Goal: Navigation & Orientation: Understand site structure

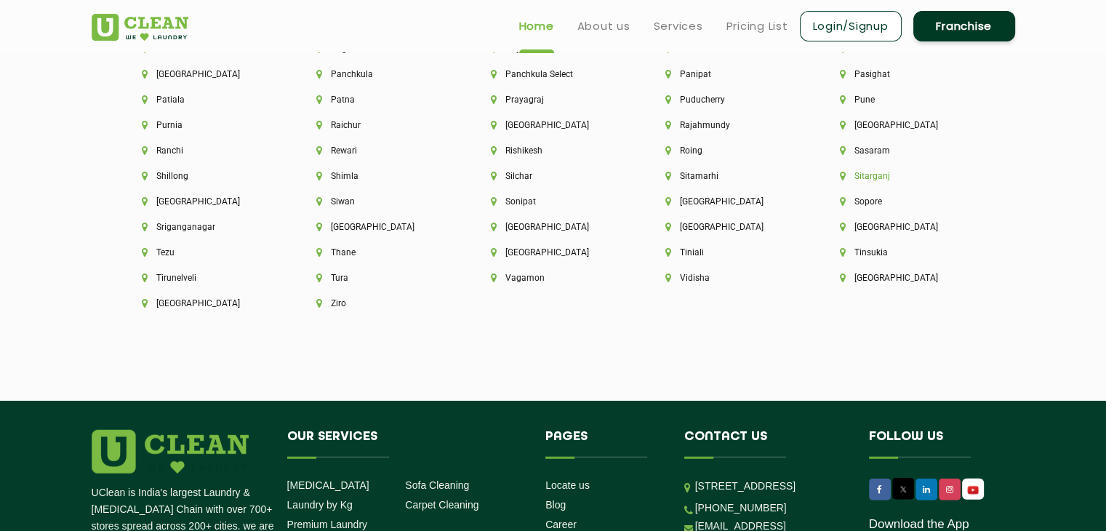
scroll to position [3921, 0]
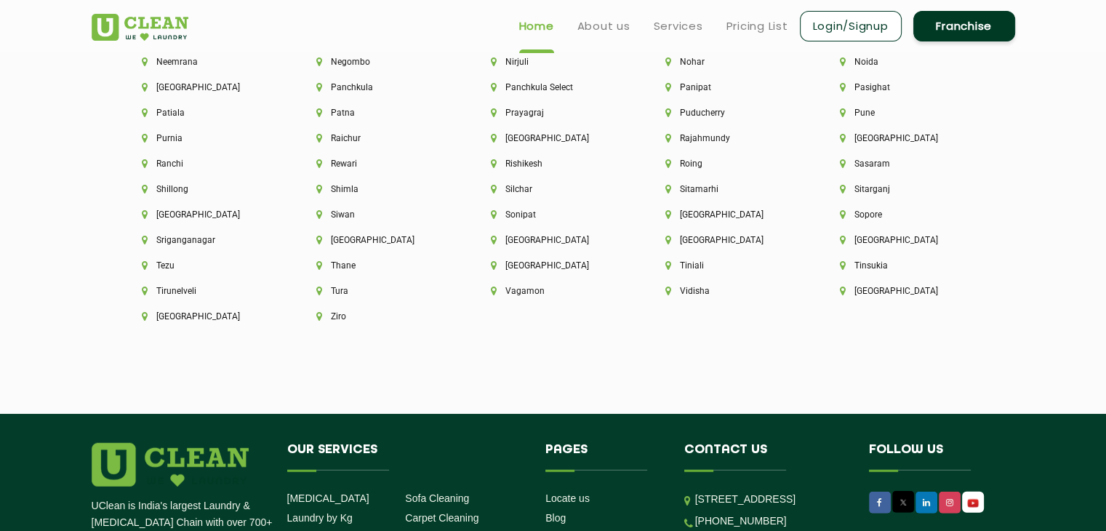
click at [598, 35] on ul "Home About us Services Pricing List Login/Signup Franchise" at bounding box center [760, 26] width 507 height 34
click at [595, 24] on link "About us" at bounding box center [603, 25] width 53 height 17
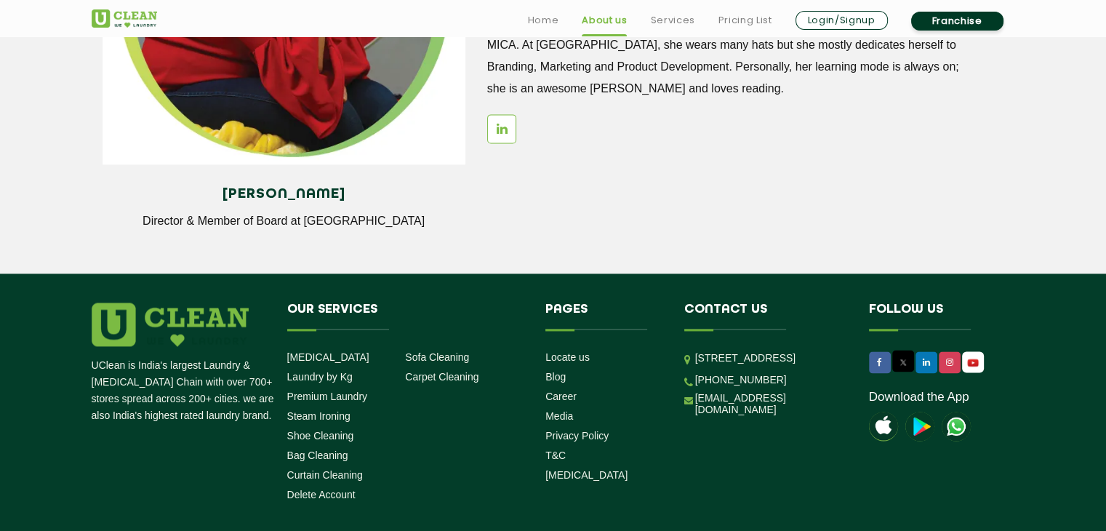
scroll to position [2069, 0]
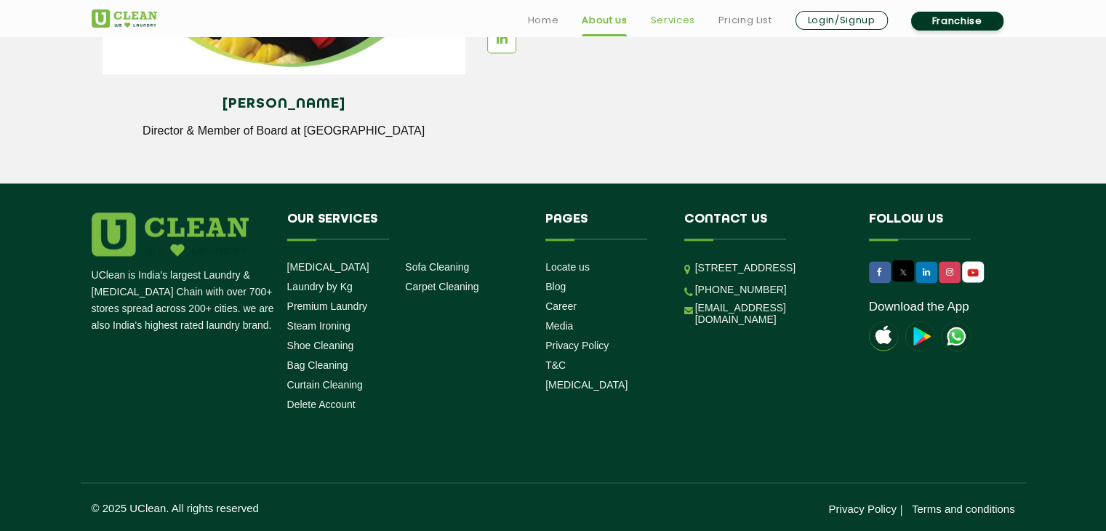
click at [650, 25] on link "Services" at bounding box center [672, 20] width 44 height 17
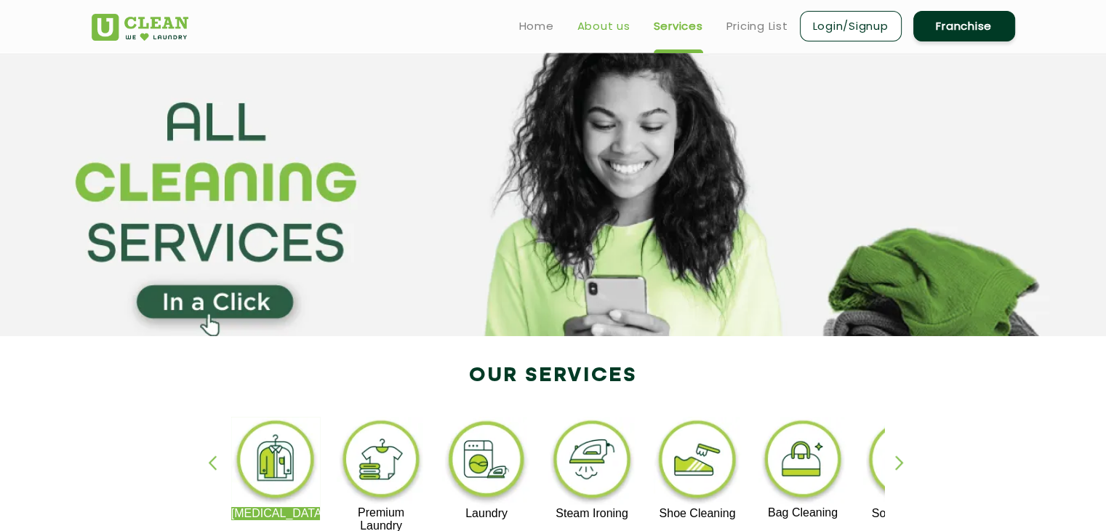
click at [603, 28] on link "About us" at bounding box center [603, 25] width 53 height 17
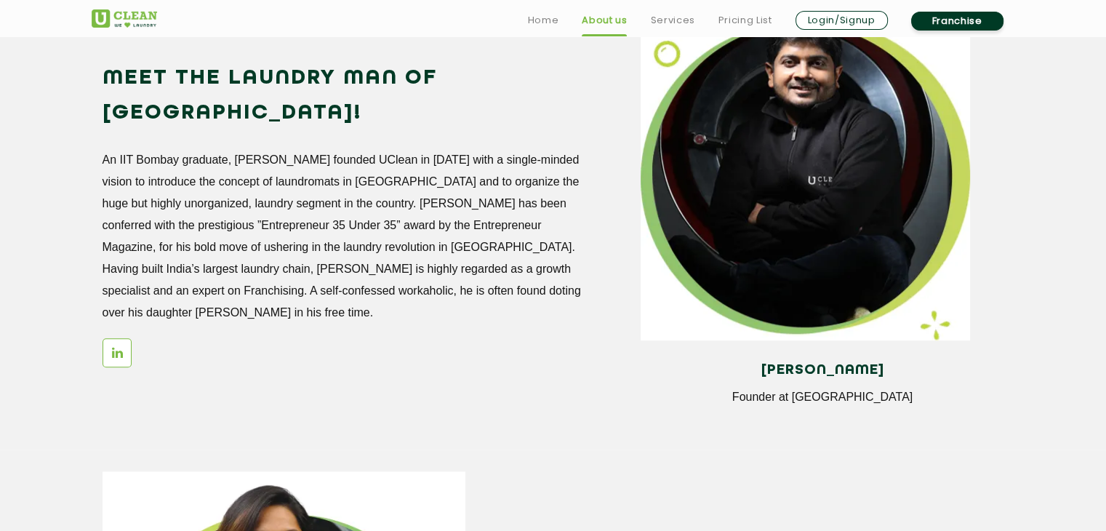
scroll to position [1308, 0]
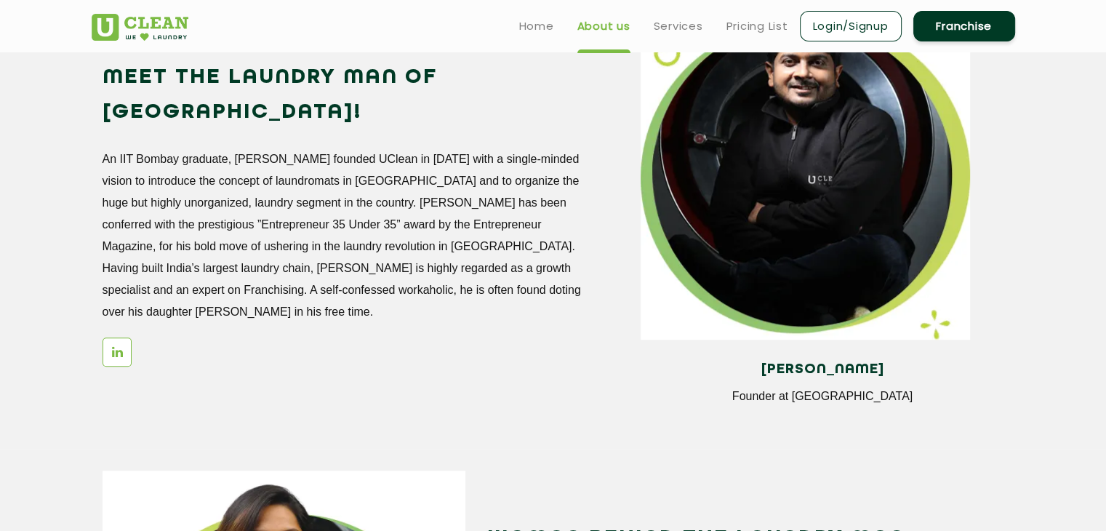
click at [544, 15] on ul "Home About us Services Pricing List Login/Signup Franchise" at bounding box center [760, 26] width 507 height 34
click at [542, 18] on link "Home" at bounding box center [536, 25] width 35 height 17
